Goal: Find specific page/section: Find specific page/section

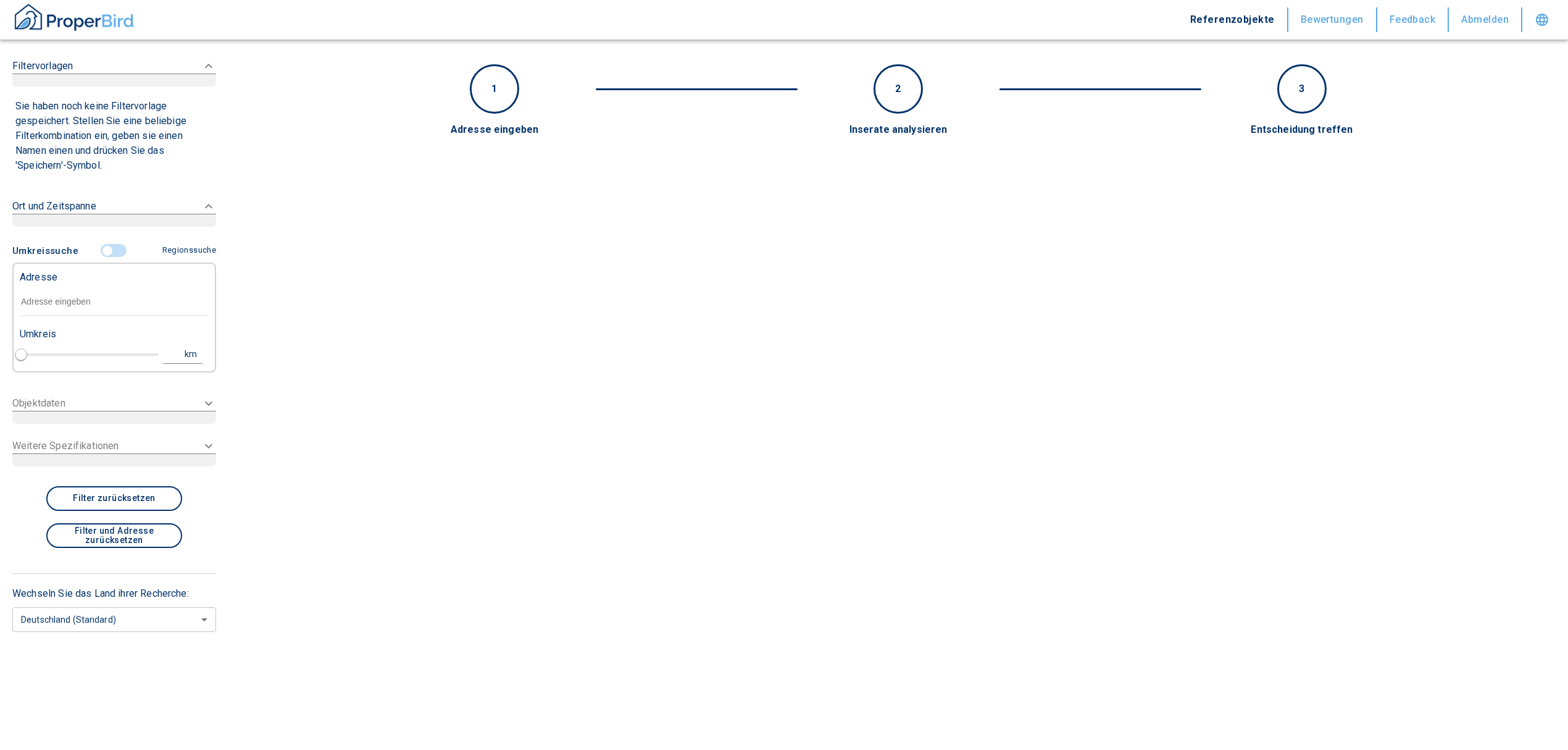
click at [98, 304] on input "text" at bounding box center [114, 302] width 189 height 29
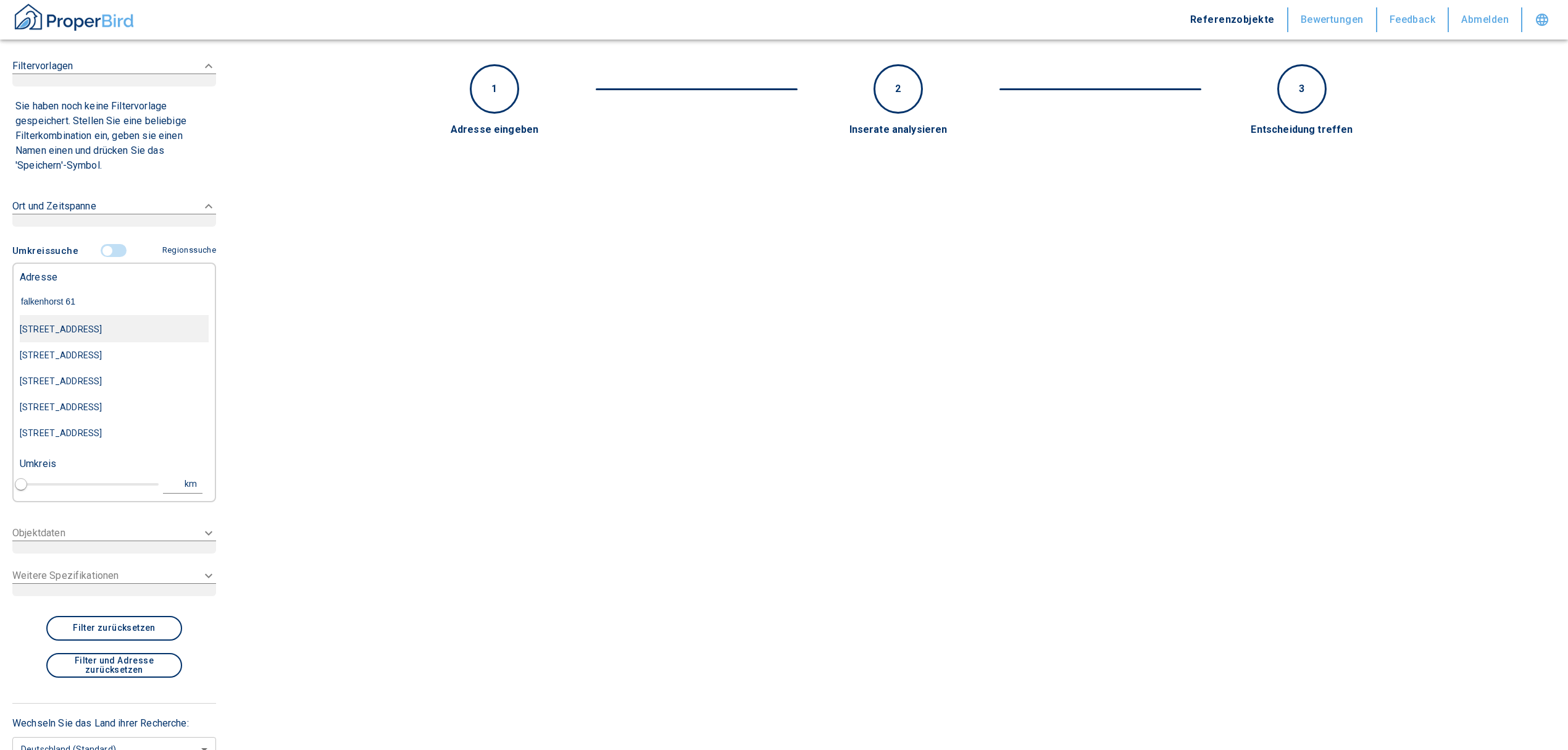
click at [129, 329] on div "[STREET_ADDRESS]" at bounding box center [114, 329] width 189 height 26
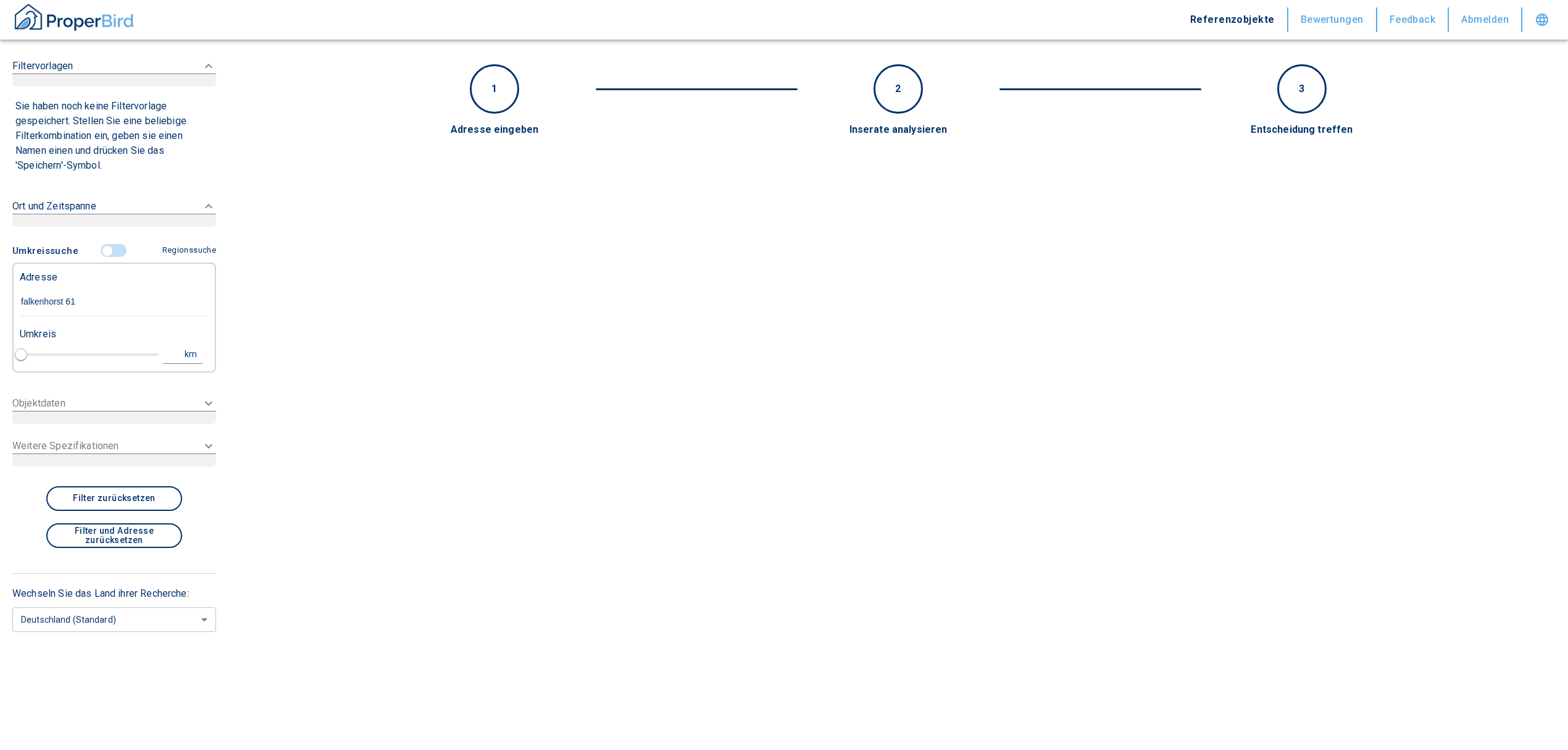
type input "[STREET_ADDRESS]"
type input "1"
type input "2020"
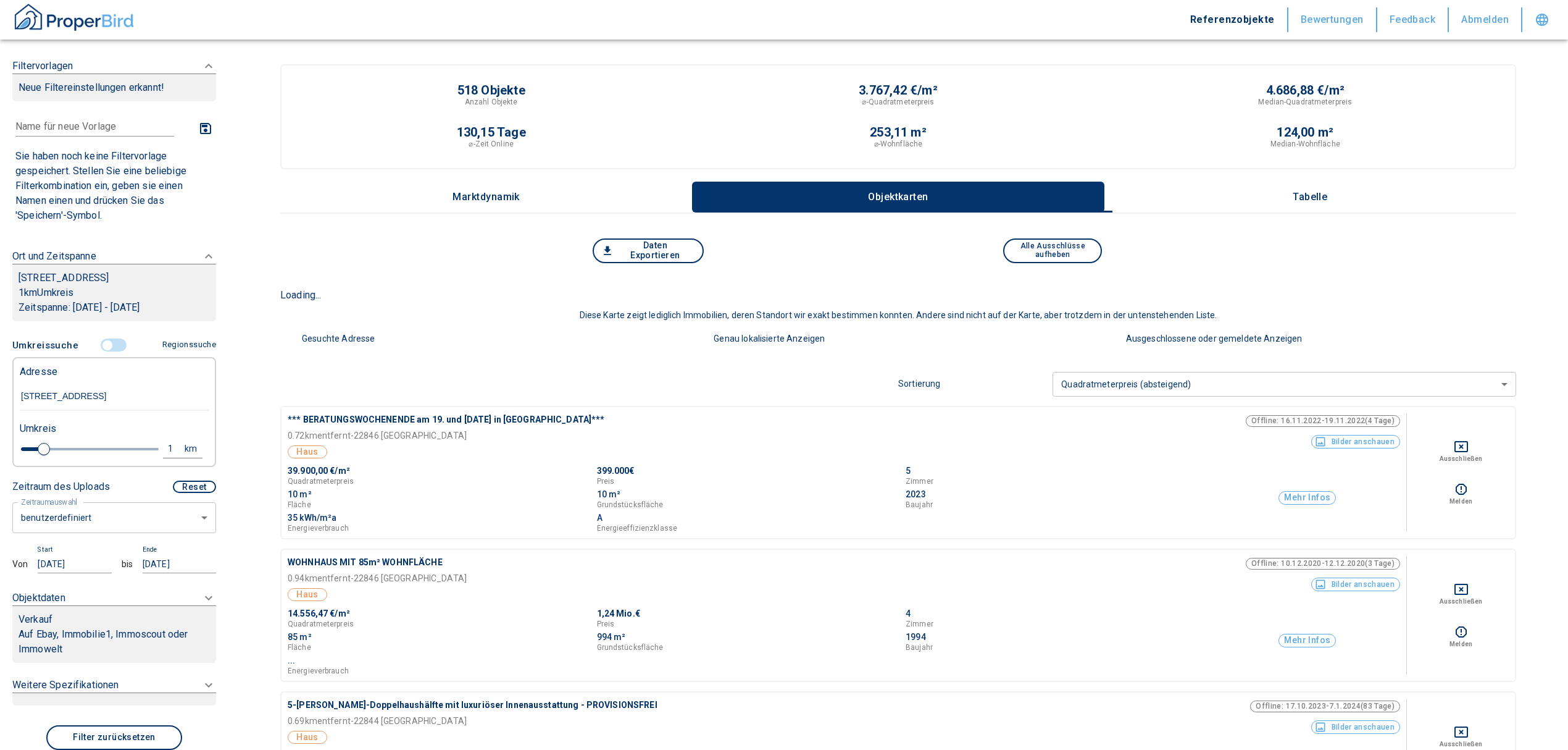
type input "[STREET_ADDRESS]"
